Goal: Task Accomplishment & Management: Use online tool/utility

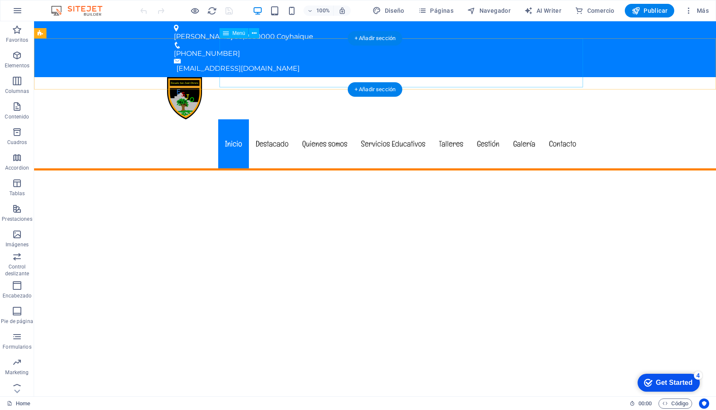
click at [400, 119] on nav "Inicio Destacado Quienes somos Servicios Educativos Talleres Gestión Galería Co…" at bounding box center [375, 143] width 416 height 49
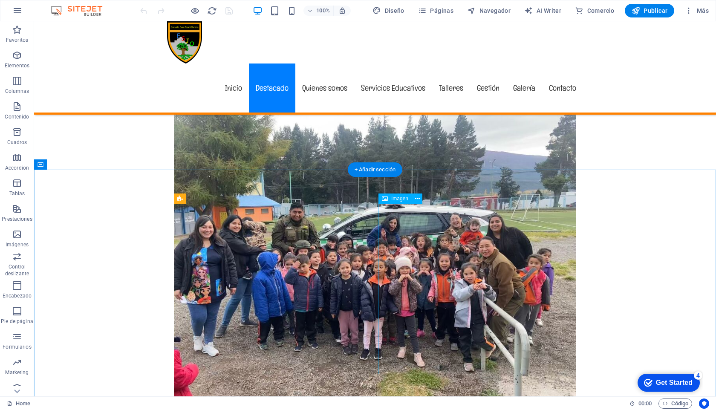
scroll to position [343, 0]
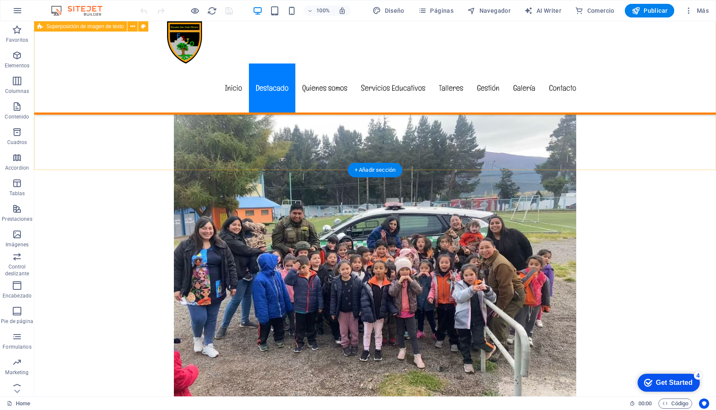
click at [184, 158] on div "New headline Lorem ipsum dolor sit amet, consectetuer adipiscing elit. Aenean c…" at bounding box center [375, 216] width 682 height 453
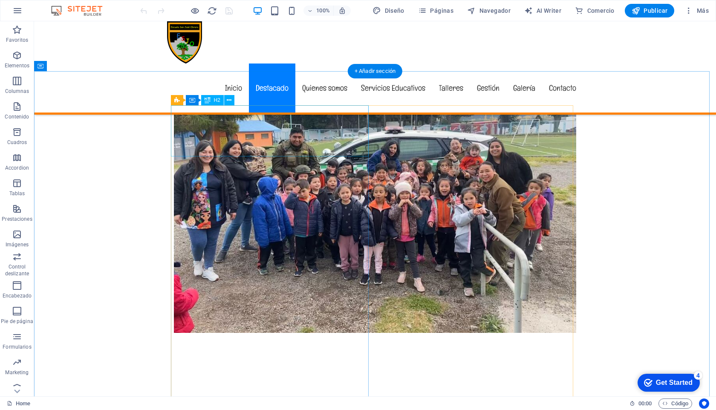
scroll to position [329, 0]
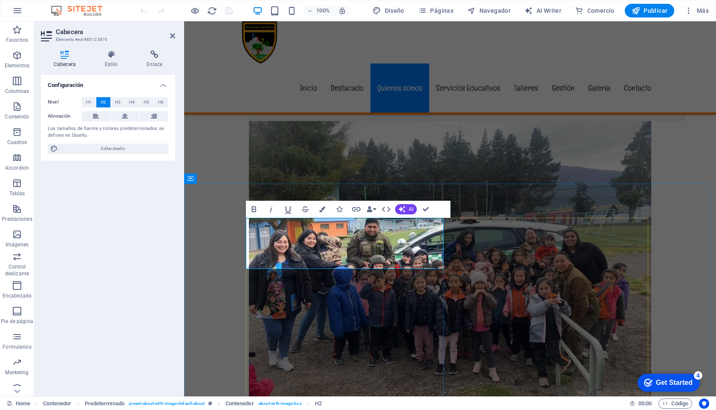
scroll to position [374, 0]
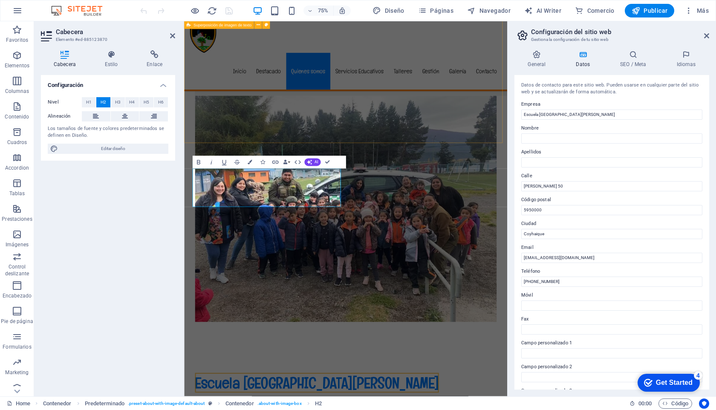
click at [302, 161] on div "New headline Lorem ipsum dolor sit amet, consectetuer adipiscing elit. Aenean c…" at bounding box center [399, 229] width 431 height 453
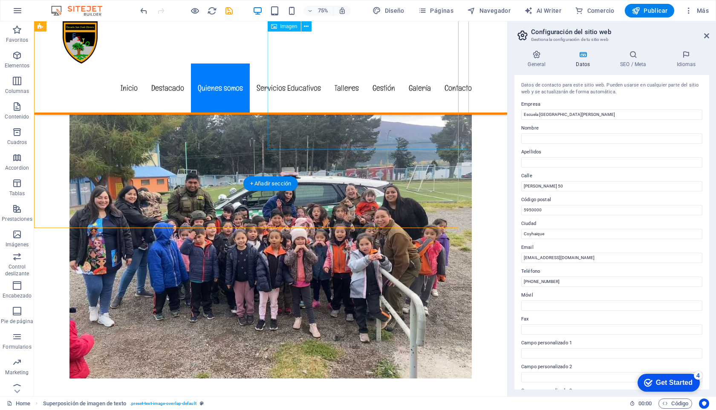
scroll to position [329, 0]
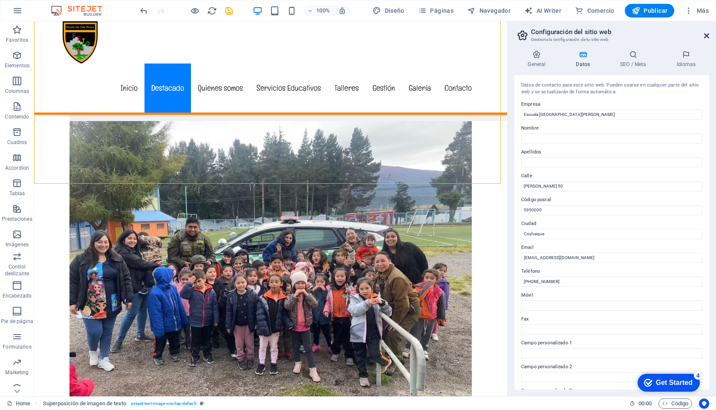
click at [708, 34] on icon at bounding box center [706, 35] width 5 height 7
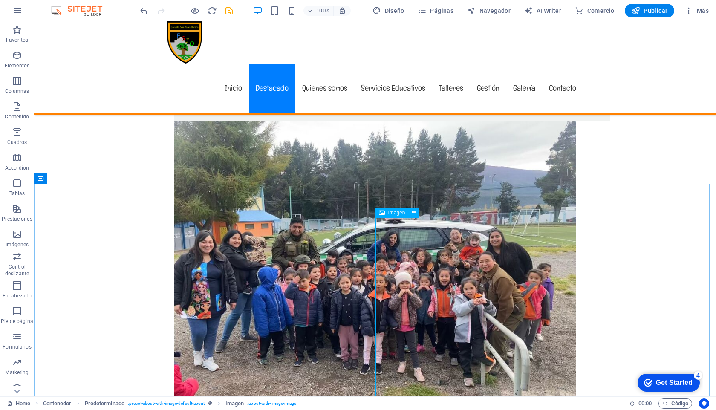
click at [395, 213] on span "Imagen" at bounding box center [396, 212] width 17 height 5
click at [415, 213] on icon at bounding box center [414, 212] width 5 height 9
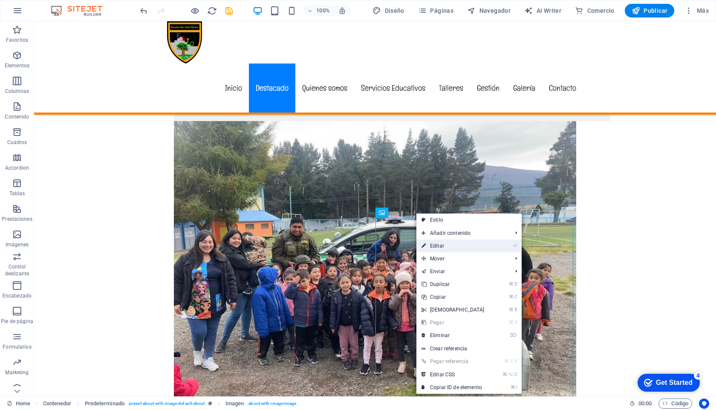
click at [439, 246] on link "⏎ Editar" at bounding box center [452, 245] width 73 height 13
select select "%"
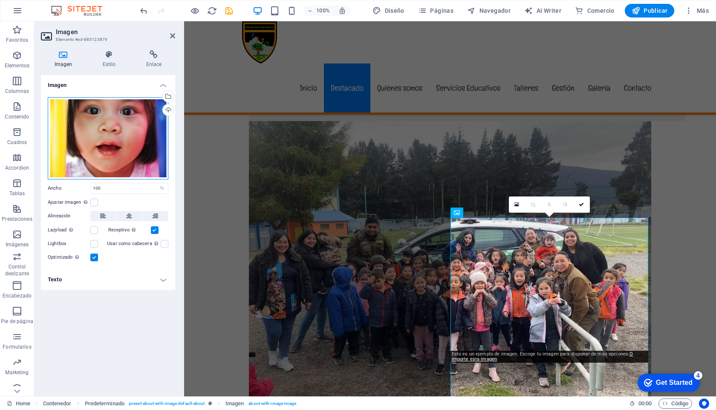
click at [104, 137] on div "Arrastra archivos aquí, haz clic para escoger archivos o selecciona archivos de…" at bounding box center [108, 138] width 121 height 82
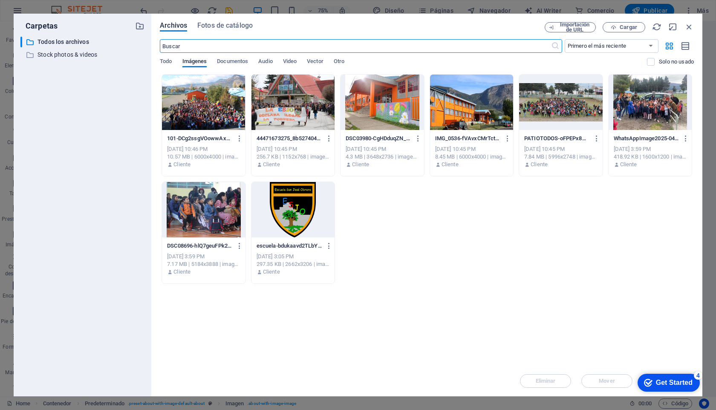
scroll to position [374, 0]
click at [344, 60] on span "Otro" at bounding box center [339, 62] width 11 height 12
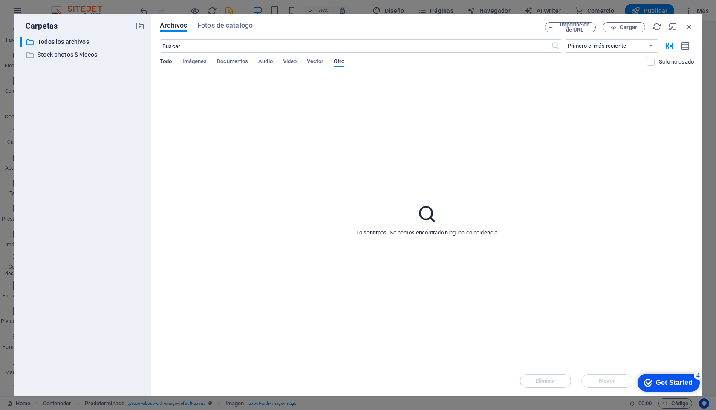
click at [166, 60] on span "Todo" at bounding box center [166, 62] width 12 height 12
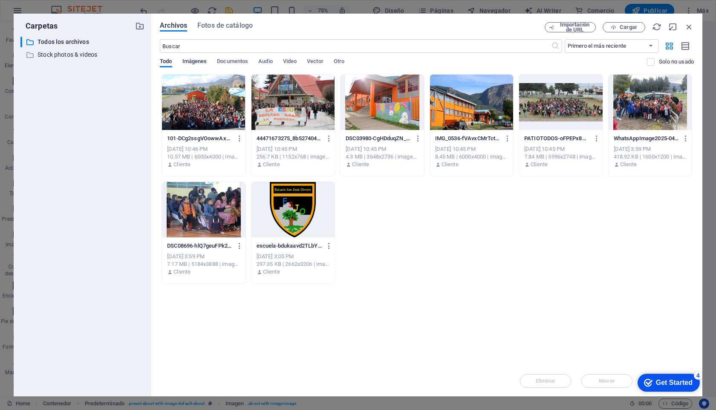
click at [192, 60] on span "Imágenes" at bounding box center [194, 62] width 25 height 12
click at [625, 29] on span "Cargar" at bounding box center [627, 27] width 17 height 5
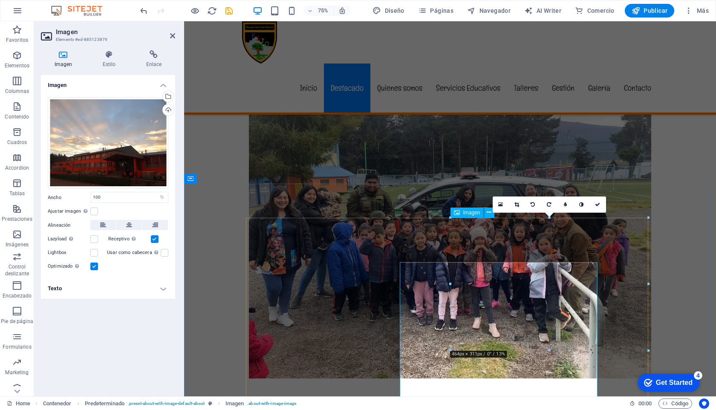
scroll to position [329, 0]
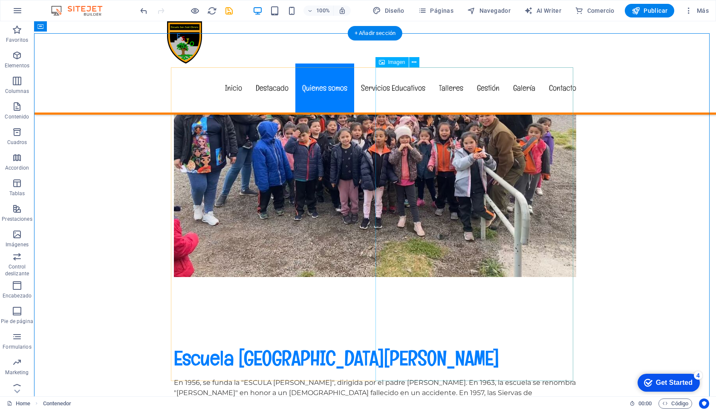
scroll to position [473, 0]
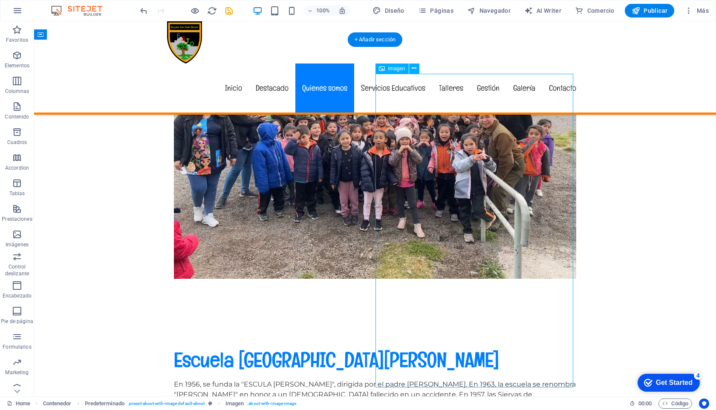
drag, startPoint x: 464, startPoint y: 168, endPoint x: 463, endPoint y: 181, distance: 12.8
click at [412, 68] on icon at bounding box center [414, 68] width 5 height 9
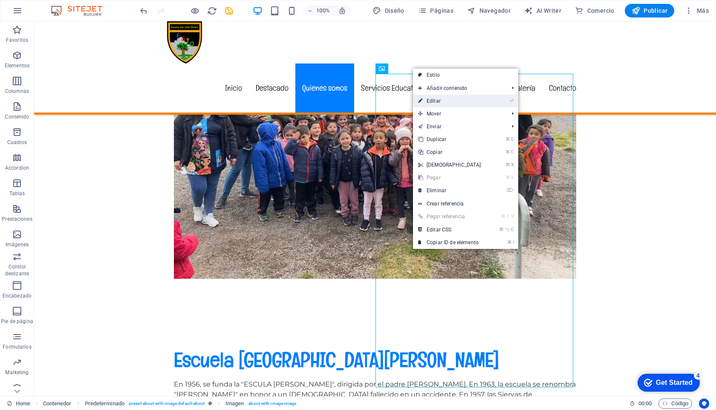
click at [448, 98] on link "⏎ Editar" at bounding box center [449, 101] width 73 height 13
select select "%"
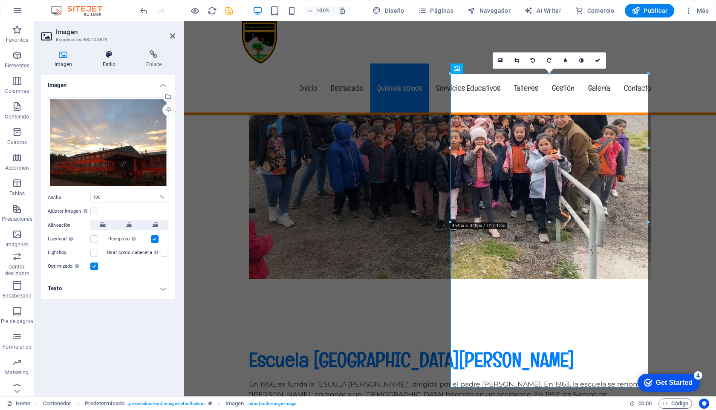
click at [112, 57] on icon at bounding box center [109, 54] width 40 height 9
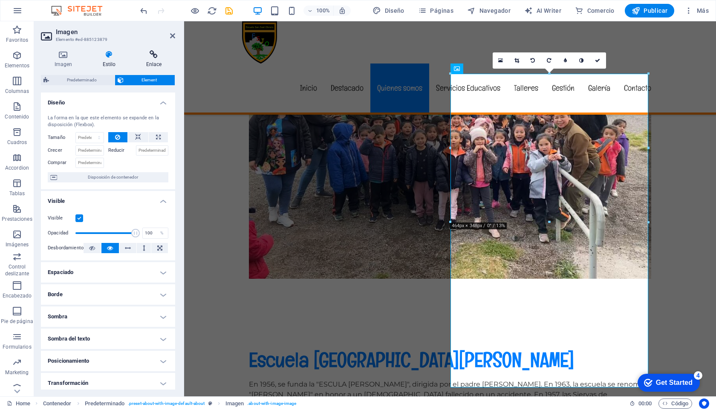
click at [156, 58] on icon at bounding box center [154, 54] width 43 height 9
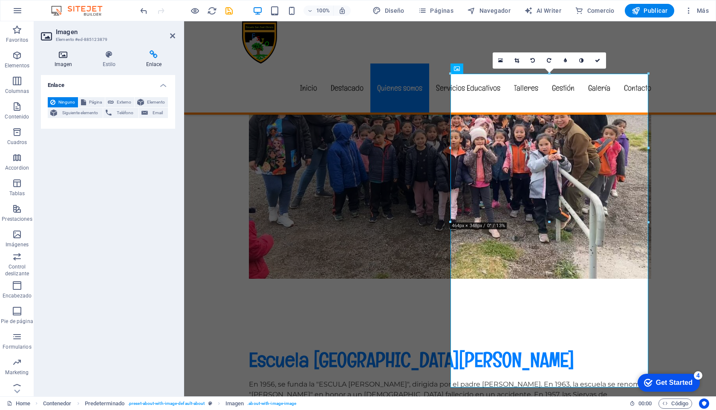
click at [70, 61] on h4 "Imagen" at bounding box center [65, 59] width 48 height 18
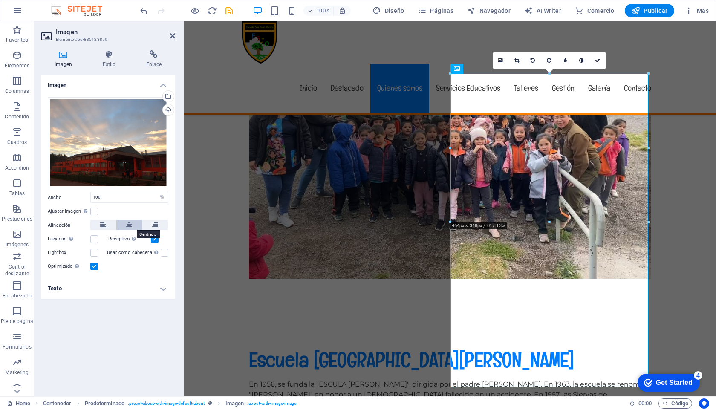
click at [127, 223] on icon at bounding box center [129, 225] width 6 height 10
click at [105, 224] on icon at bounding box center [103, 225] width 6 height 10
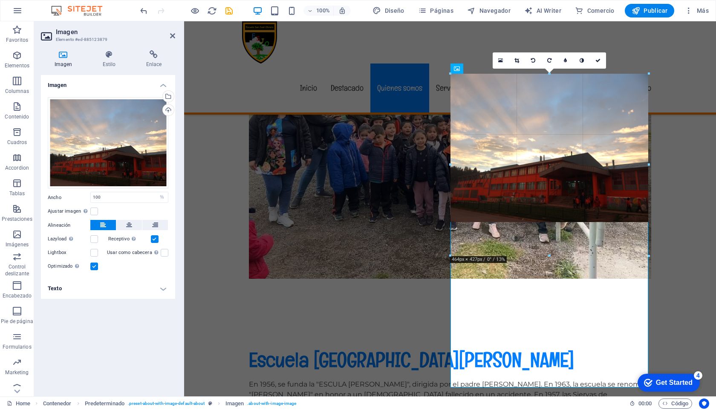
drag, startPoint x: 550, startPoint y: 221, endPoint x: 552, endPoint y: 254, distance: 33.3
type input "463"
select select "px"
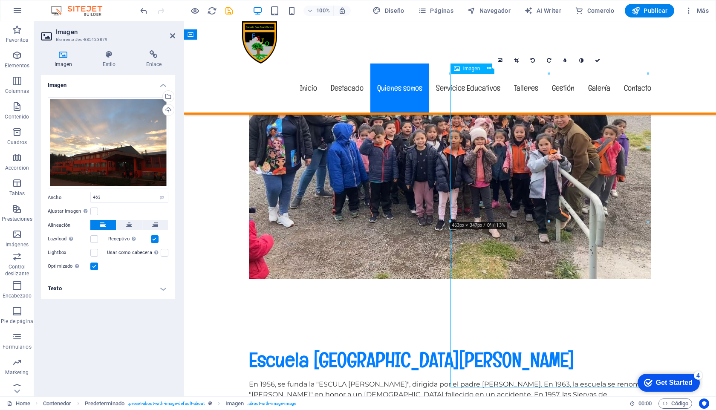
drag, startPoint x: 538, startPoint y: 136, endPoint x: 544, endPoint y: 192, distance: 56.5
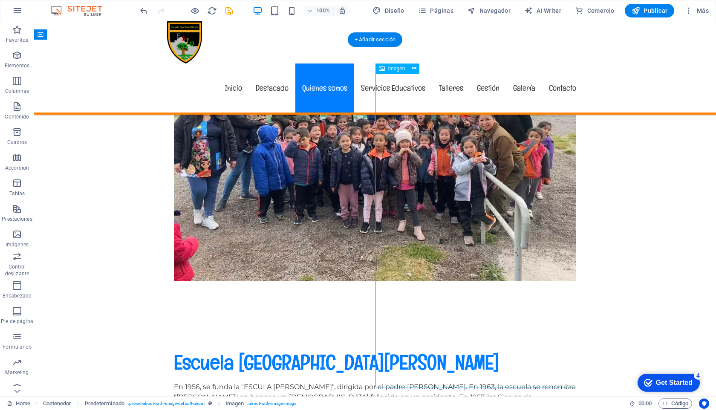
scroll to position [467, 0]
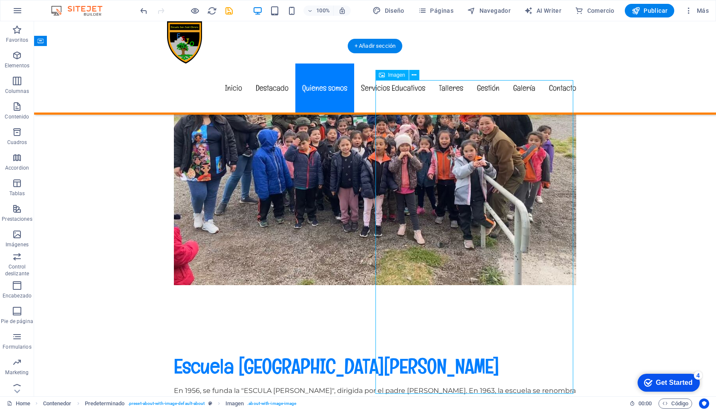
select select "px"
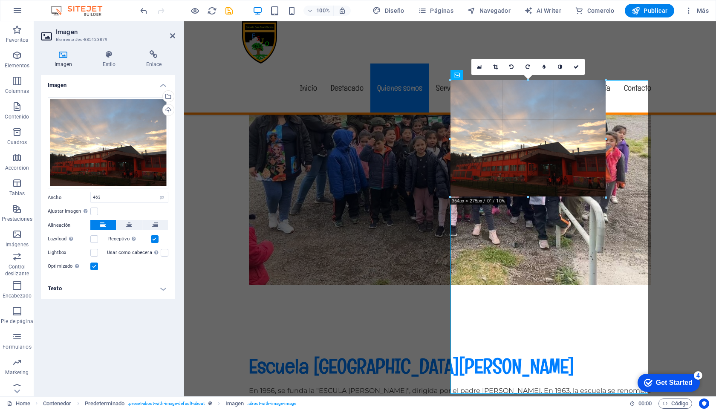
drag, startPoint x: 646, startPoint y: 80, endPoint x: 418, endPoint y: 126, distance: 233.0
type input "364"
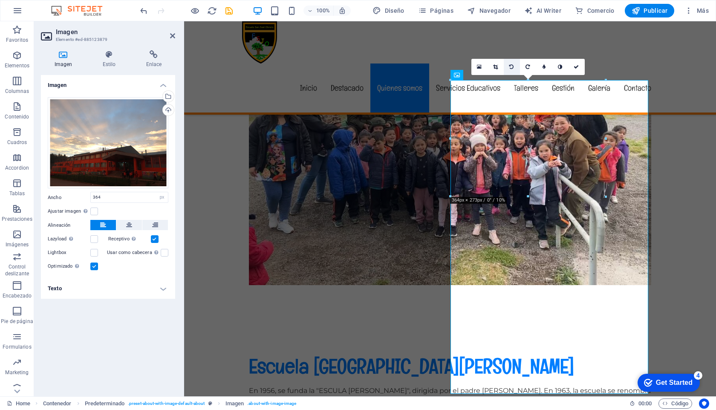
click at [509, 66] on link at bounding box center [512, 67] width 16 height 16
click at [530, 64] on link at bounding box center [528, 67] width 16 height 16
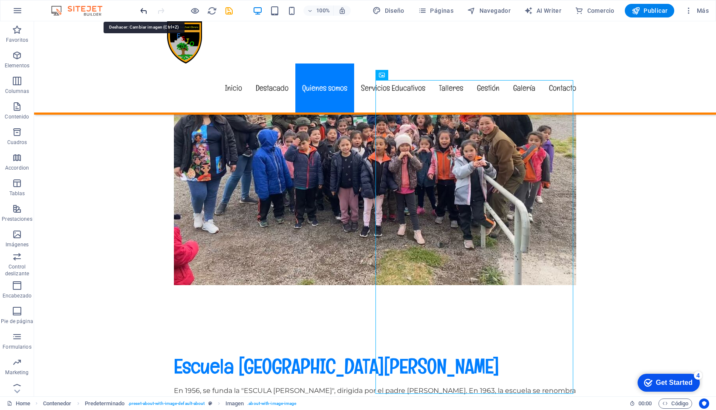
click at [143, 11] on icon "undo" at bounding box center [144, 11] width 10 height 10
drag, startPoint x: 425, startPoint y: 98, endPoint x: 391, endPoint y: 97, distance: 34.5
click at [395, 75] on span "Imagen" at bounding box center [396, 74] width 17 height 5
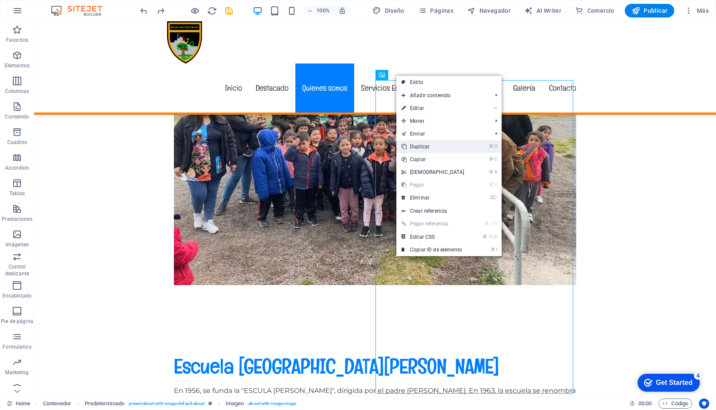
click at [417, 146] on link "⌘ D Duplicar" at bounding box center [432, 146] width 73 height 13
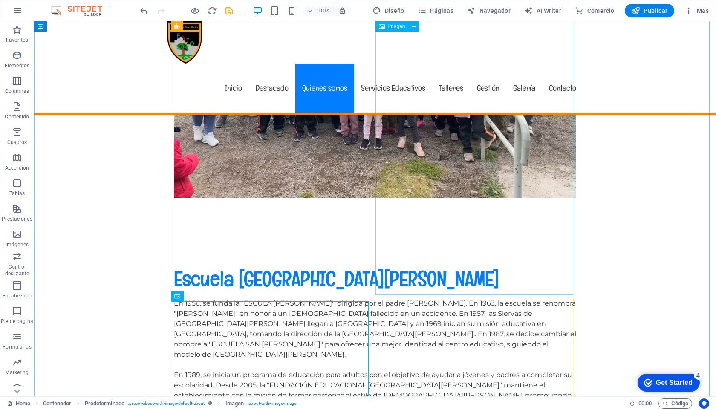
scroll to position [617, 0]
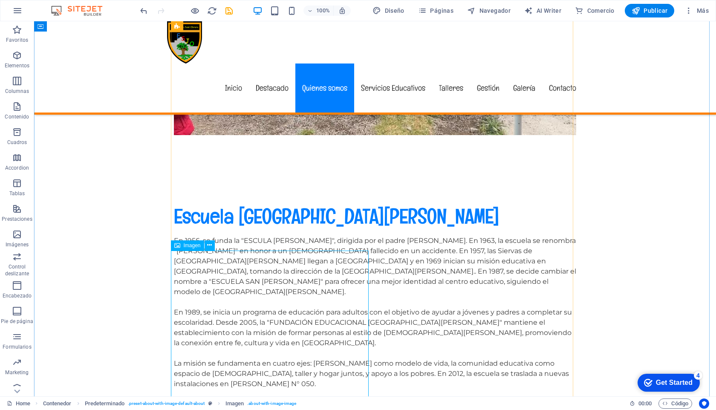
drag, startPoint x: 290, startPoint y: 274, endPoint x: 279, endPoint y: 266, distance: 13.4
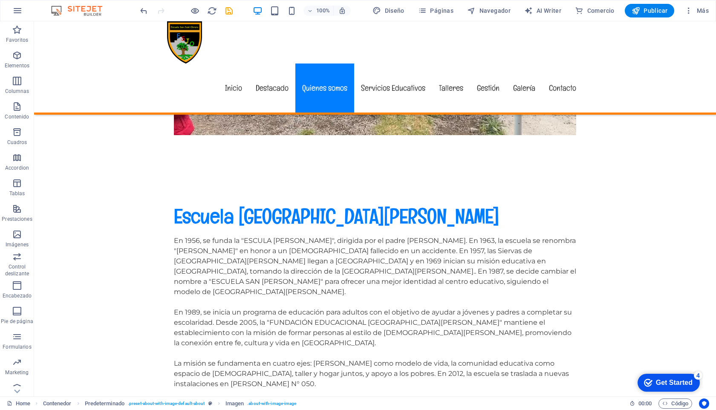
drag, startPoint x: 228, startPoint y: 268, endPoint x: 456, endPoint y: 98, distance: 284.0
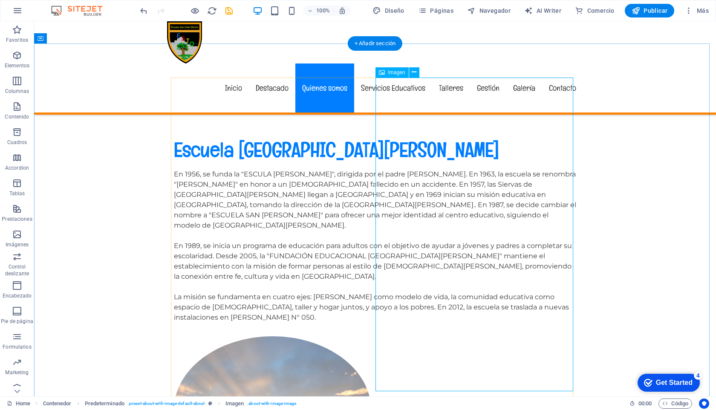
scroll to position [701, 0]
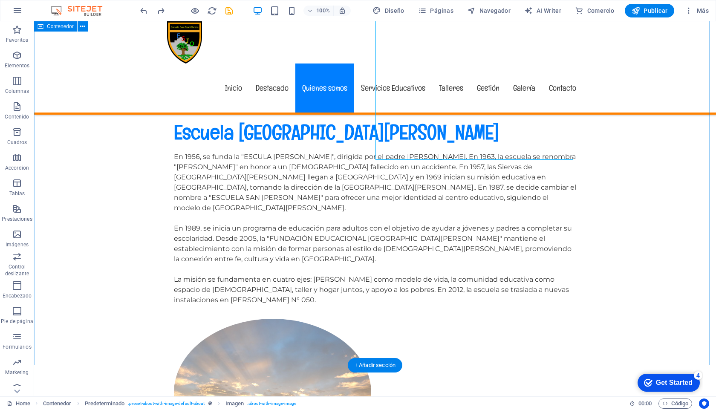
drag, startPoint x: 591, startPoint y: 145, endPoint x: 640, endPoint y: 150, distance: 49.2
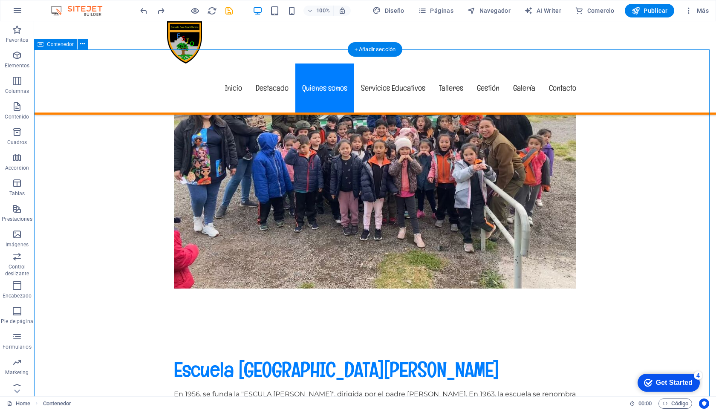
scroll to position [465, 0]
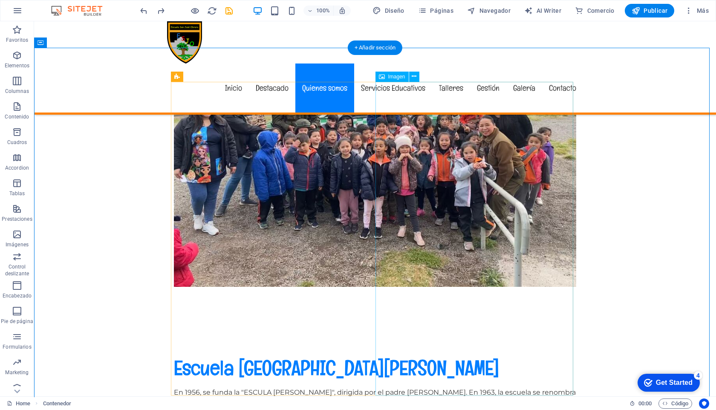
click at [413, 75] on icon at bounding box center [414, 76] width 5 height 9
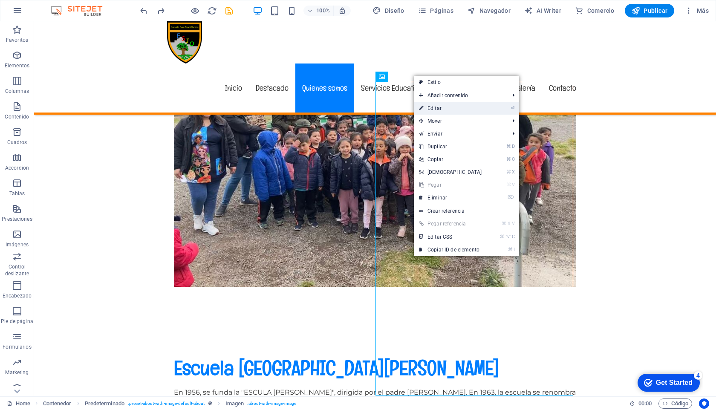
click at [442, 107] on link "⏎ Editar" at bounding box center [450, 108] width 73 height 13
select select "px"
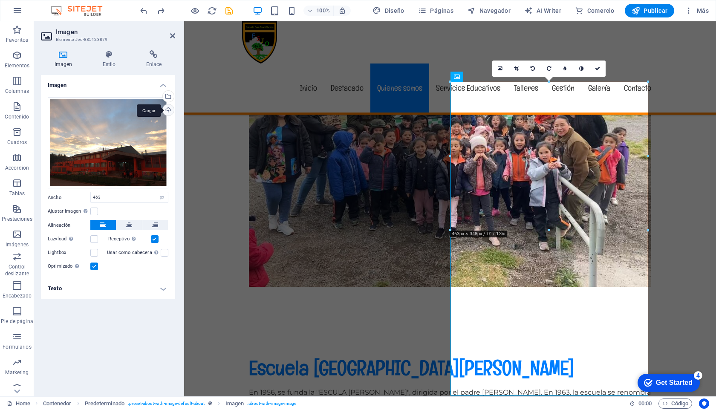
click at [169, 109] on div "Cargar" at bounding box center [167, 110] width 13 height 13
click at [120, 124] on div "Arrastra archivos aquí, haz clic para escoger archivos o selecciona archivos de…" at bounding box center [108, 143] width 121 height 92
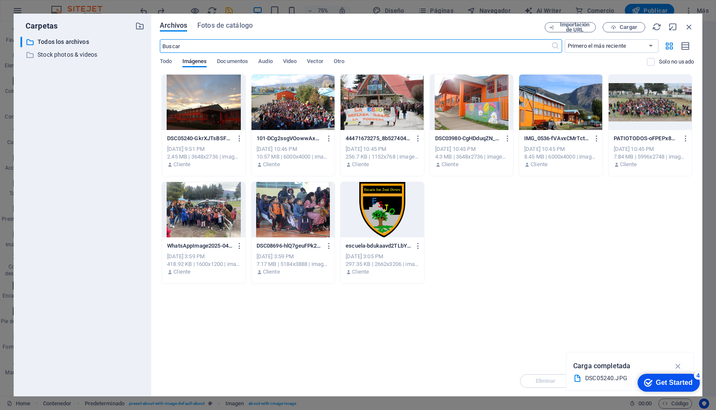
scroll to position [510, 0]
click at [542, 107] on div at bounding box center [560, 102] width 83 height 55
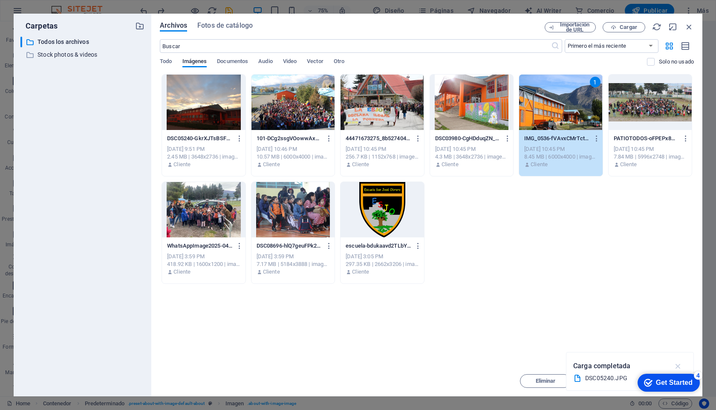
click at [676, 362] on icon "button" at bounding box center [678, 365] width 10 height 9
click at [555, 247] on div "DSC05240-GkrXJTsBSFTC4UyOMOZvpw.JPG DSC05240-GkrXJTsBSFTC4UyOMOZvpw.JPG [DATE] …" at bounding box center [427, 179] width 534 height 210
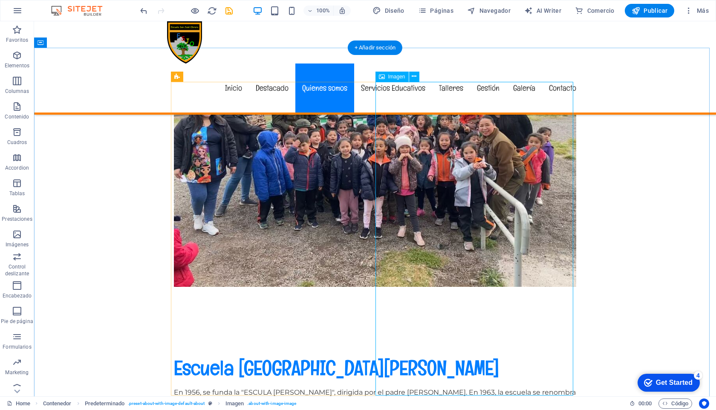
drag, startPoint x: 455, startPoint y: 109, endPoint x: 452, endPoint y: 103, distance: 7.1
click at [413, 75] on icon at bounding box center [414, 76] width 5 height 9
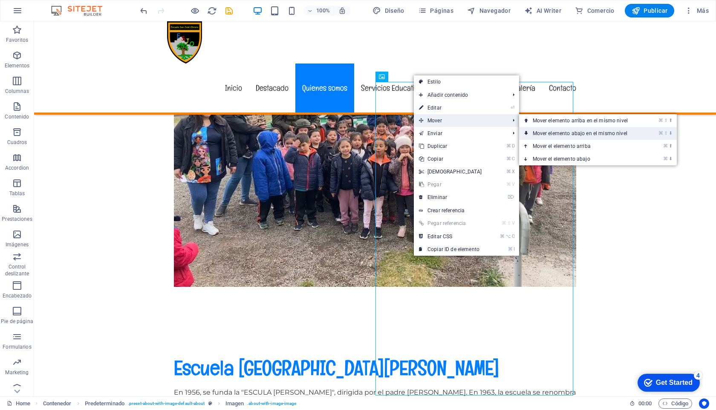
click at [560, 138] on link "⌘ ⇧ ⬇ Mover elemento abajo en el mismo nivel" at bounding box center [582, 133] width 126 height 13
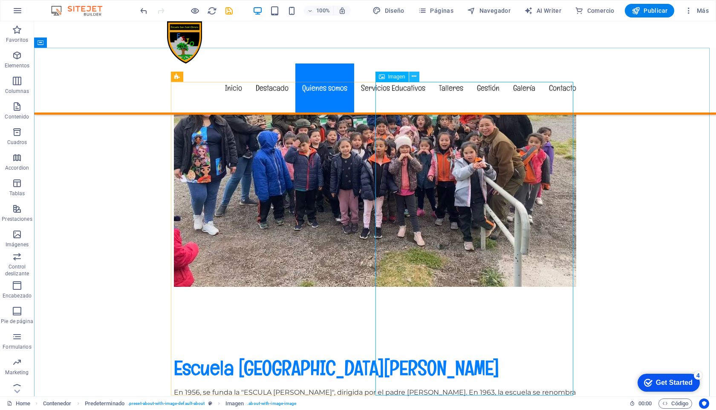
click at [412, 75] on icon at bounding box center [414, 76] width 5 height 9
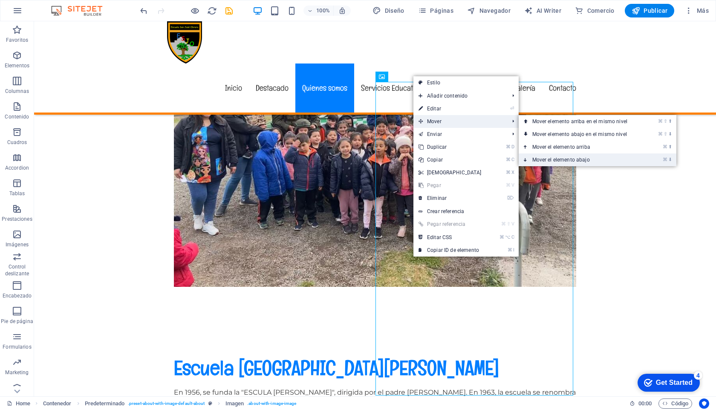
click at [545, 160] on link "⌘ ⬇ Mover el elemento abajo" at bounding box center [582, 159] width 126 height 13
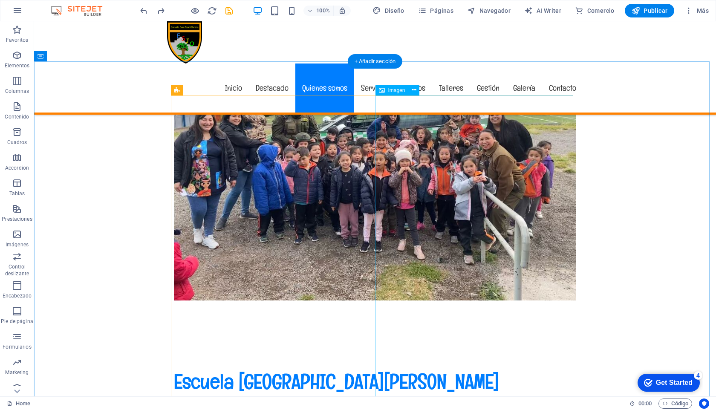
scroll to position [453, 0]
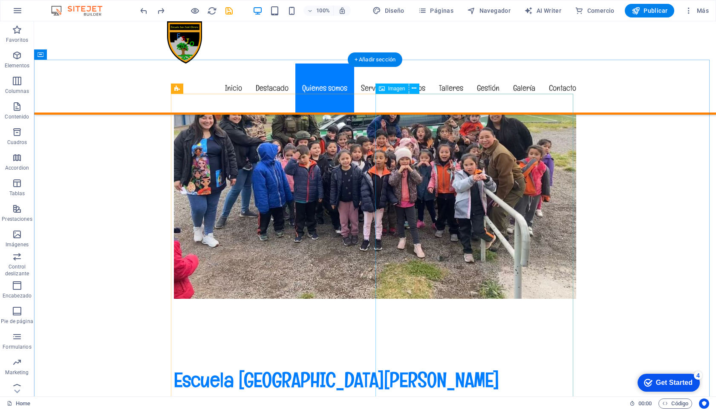
drag, startPoint x: 467, startPoint y: 140, endPoint x: 467, endPoint y: 178, distance: 38.4
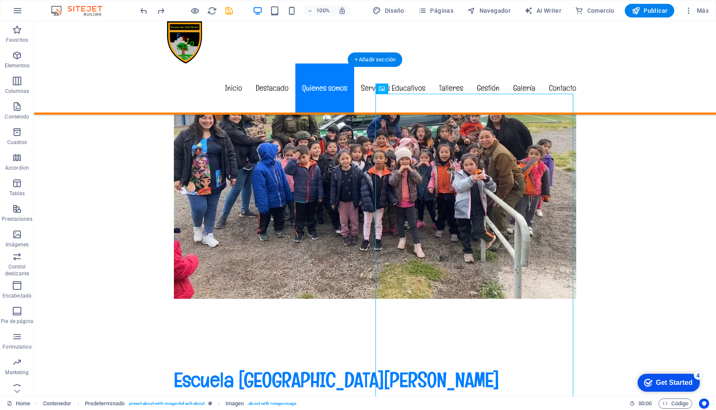
drag, startPoint x: 419, startPoint y: 109, endPoint x: 413, endPoint y: 192, distance: 83.7
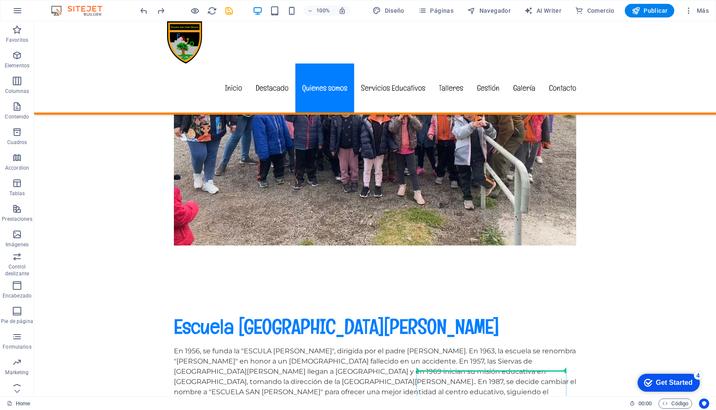
scroll to position [523, 0]
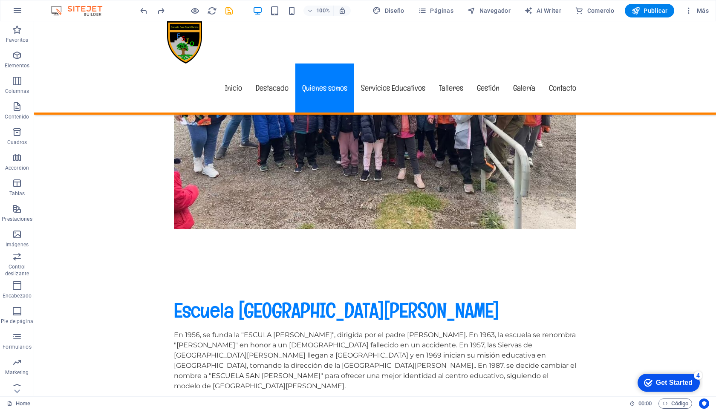
drag, startPoint x: 422, startPoint y: 110, endPoint x: 445, endPoint y: 190, distance: 82.4
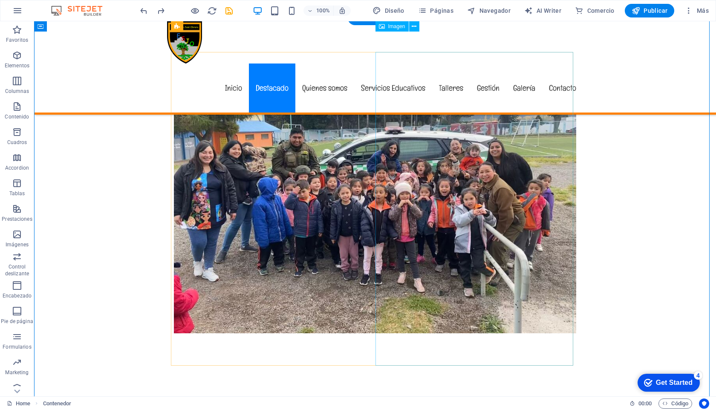
scroll to position [363, 0]
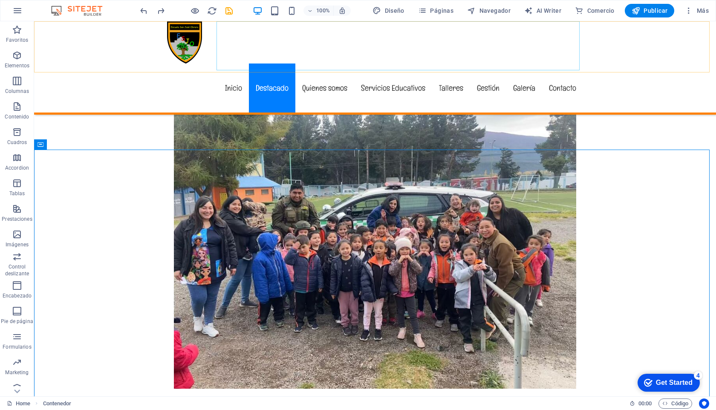
click at [458, 63] on nav "Inicio Destacado Quienes somos Servicios Educativos Talleres Gestión Galería Co…" at bounding box center [375, 87] width 416 height 49
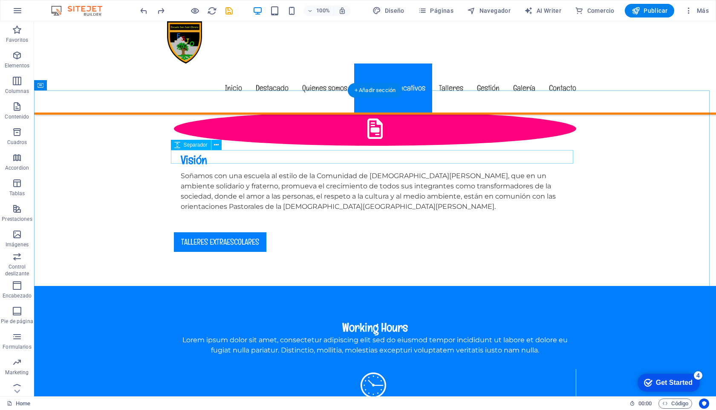
scroll to position [1166, 0]
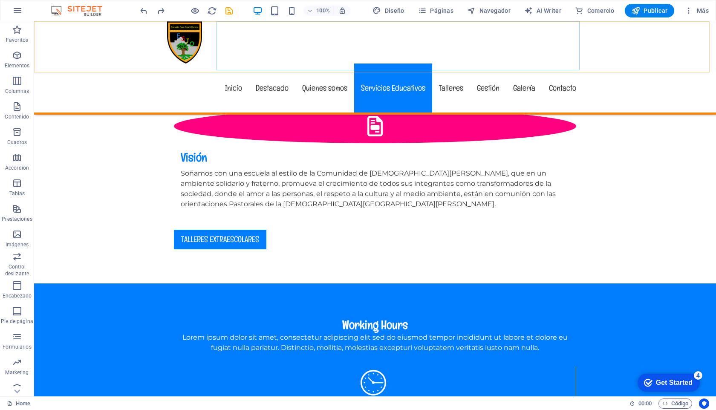
click at [385, 63] on nav "Inicio Destacado Quienes somos Servicios Educativos Talleres Gestión Galería Co…" at bounding box center [375, 87] width 416 height 49
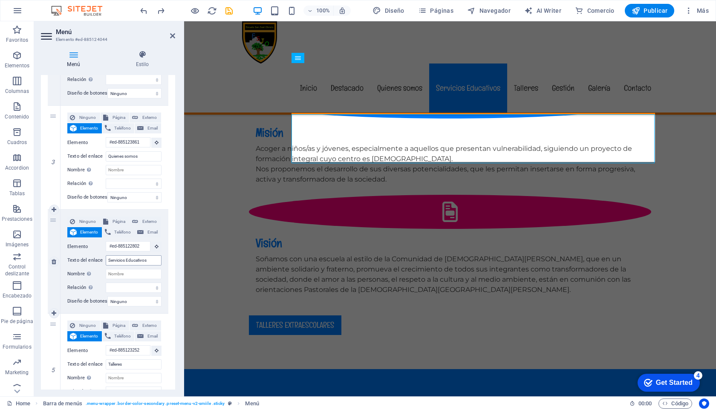
scroll to position [1064, 0]
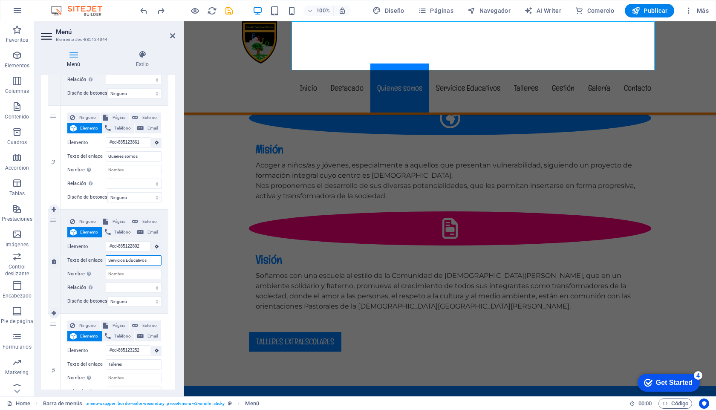
drag, startPoint x: 126, startPoint y: 259, endPoint x: 112, endPoint y: 259, distance: 13.2
click at [108, 259] on input "Servicios Educativos" at bounding box center [134, 260] width 56 height 10
type input "Am Educativos"
select select
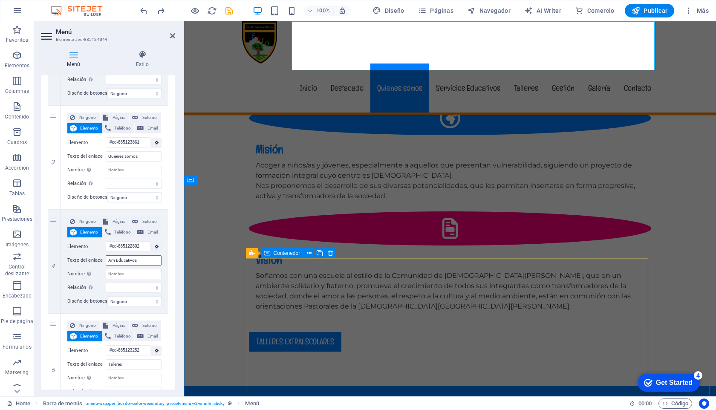
select select
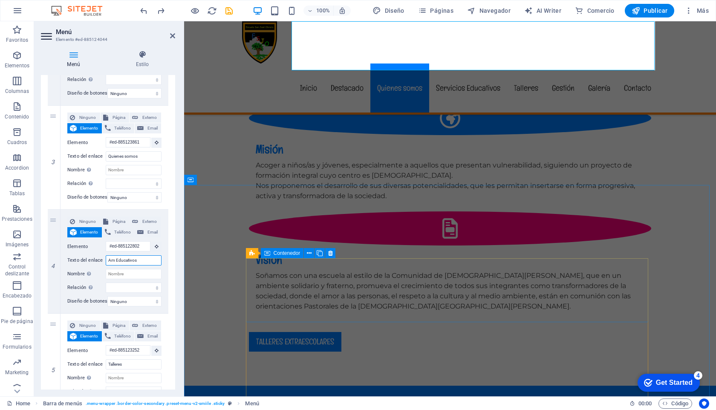
select select
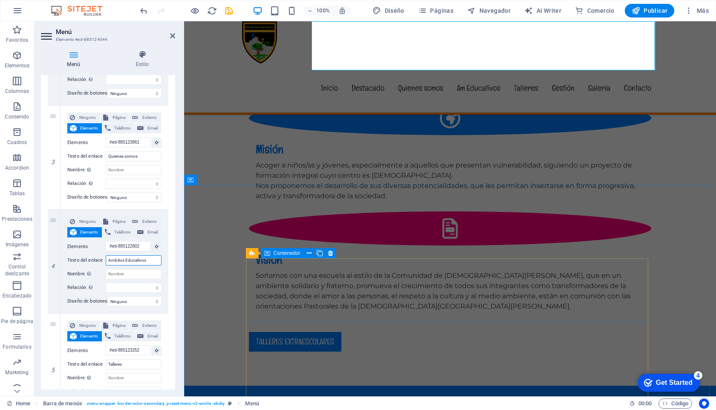
type input "Ambitos Educativos"
select select
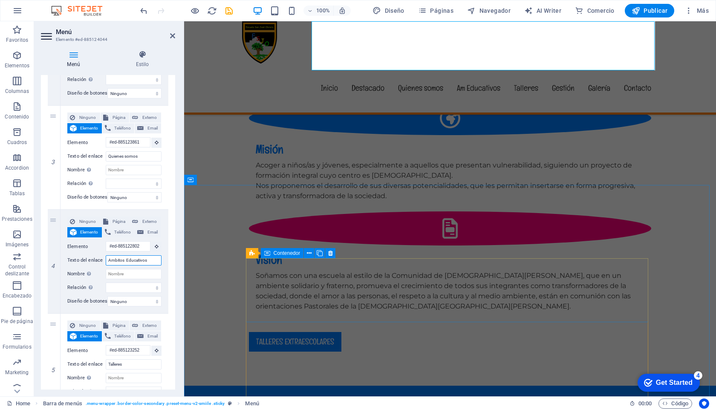
select select
type input "Ambitos Educativos"
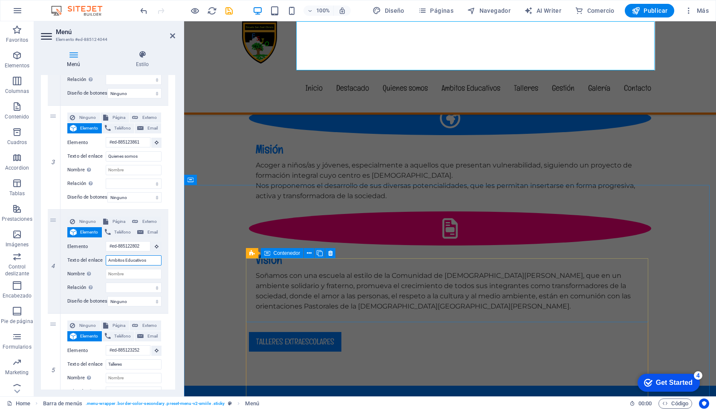
select select
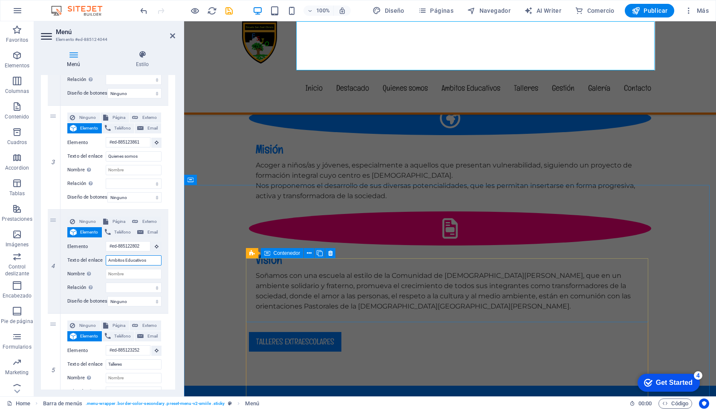
select select
type input "Ambitos Educativos"
click at [222, 58] on div "Menu Inicio Destacado Quienes somos Ambitos Educativos Talleres Gestión Galería…" at bounding box center [450, 67] width 532 height 93
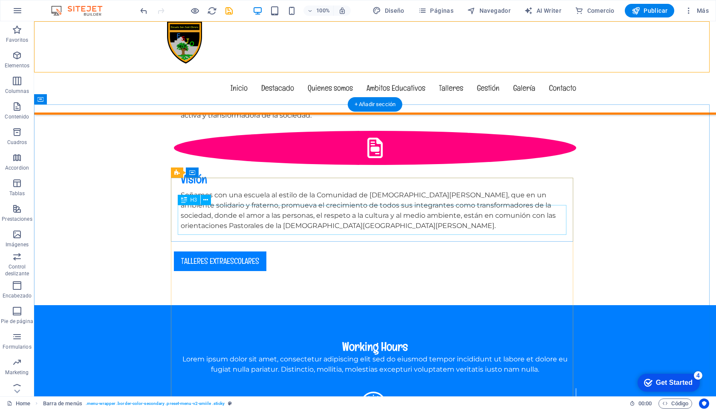
scroll to position [1082, 0]
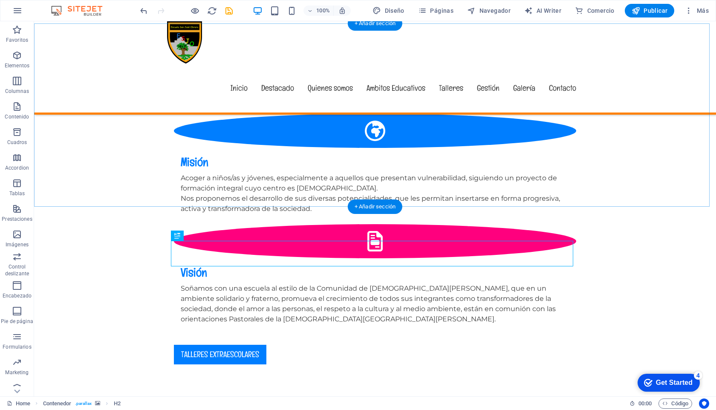
scroll to position [1146, 0]
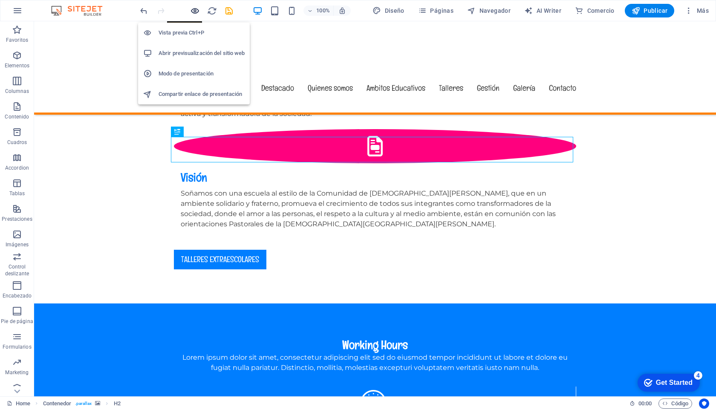
click at [193, 9] on icon "button" at bounding box center [195, 11] width 10 height 10
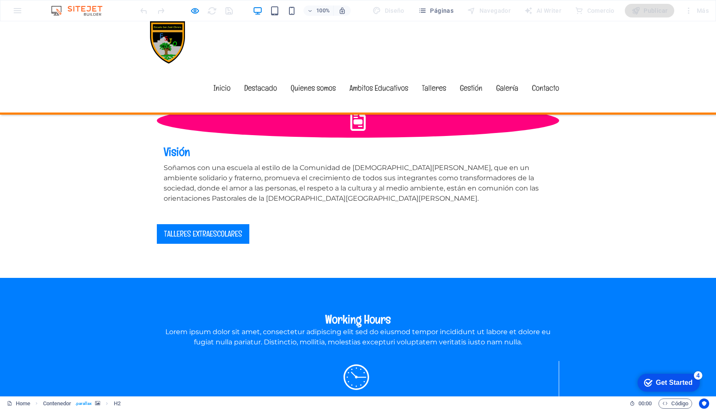
scroll to position [1128, 0]
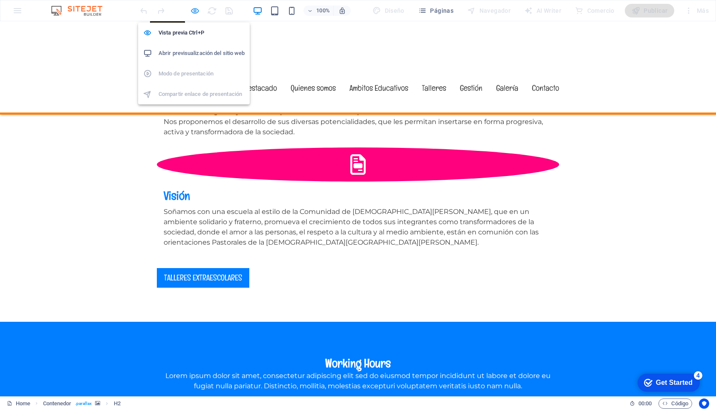
click at [193, 9] on icon "button" at bounding box center [195, 11] width 10 height 10
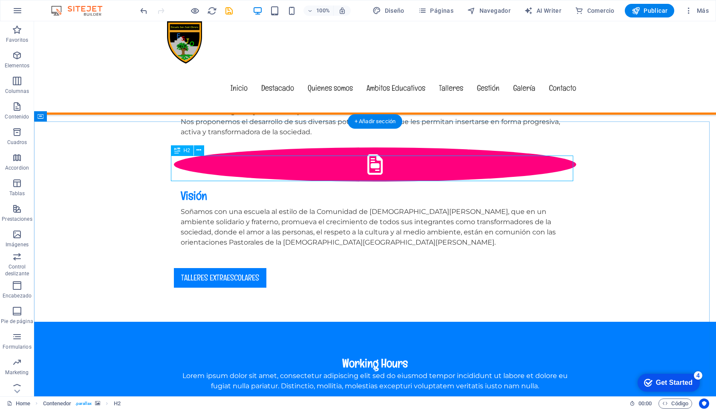
drag, startPoint x: 378, startPoint y: 166, endPoint x: 374, endPoint y: 167, distance: 4.7
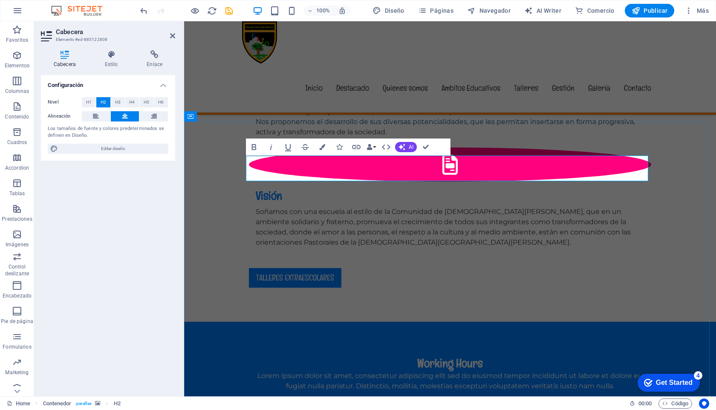
drag, startPoint x: 444, startPoint y: 170, endPoint x: 376, endPoint y: 169, distance: 68.6
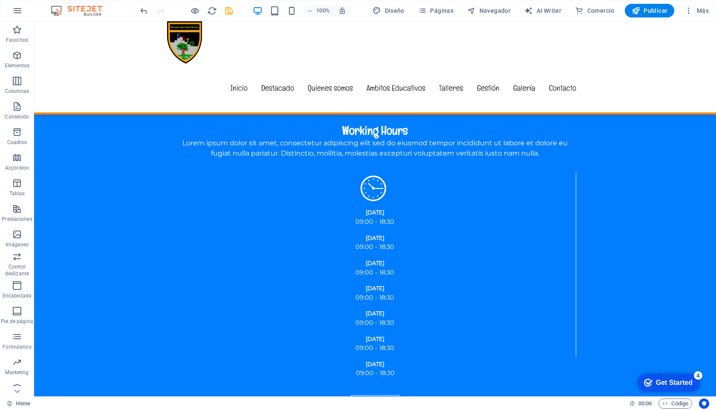
scroll to position [1359, 0]
